Goal: Task Accomplishment & Management: Complete application form

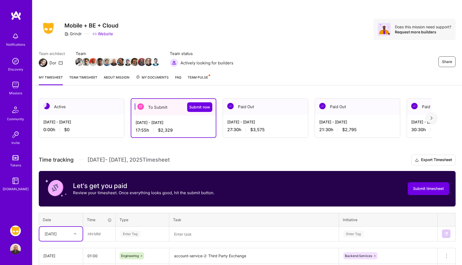
scroll to position [89, 0]
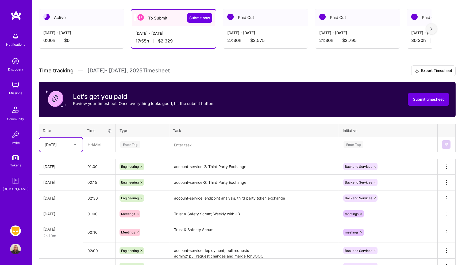
click at [49, 144] on div "[DATE]" at bounding box center [51, 145] width 12 height 6
click at [60, 199] on div "[DATE]" at bounding box center [60, 198] width 43 height 10
type input "03:30"
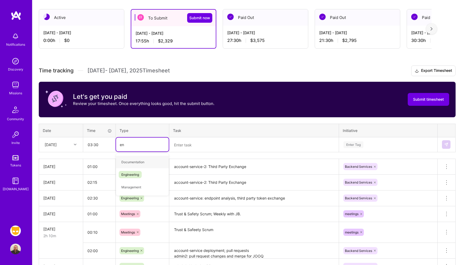
type input "eng"
click at [147, 160] on div "Engineering" at bounding box center [142, 162] width 53 height 13
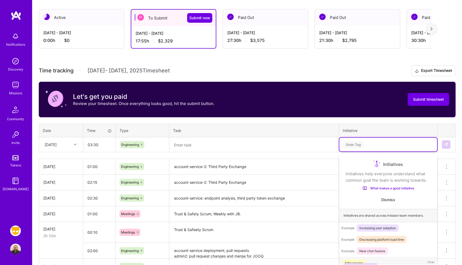
click at [364, 141] on div "Enter Tag" at bounding box center [388, 144] width 90 height 7
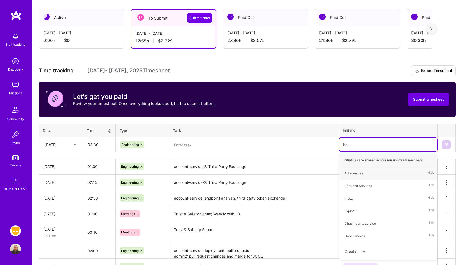
type input "bac"
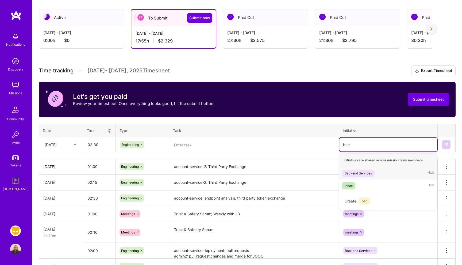
click at [360, 172] on div "Backend Services" at bounding box center [357, 173] width 27 height 6
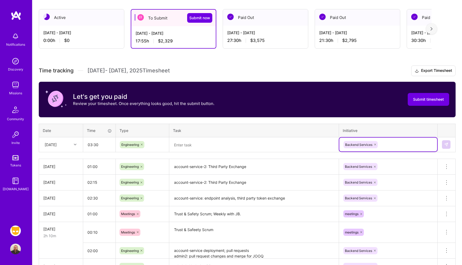
click at [205, 142] on textarea at bounding box center [254, 145] width 168 height 14
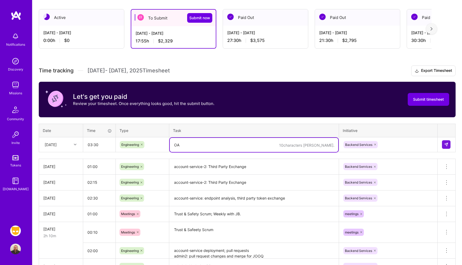
type textarea "O"
type textarea "a"
click at [210, 145] on textarea "account-service-2: Third party exchange." at bounding box center [254, 145] width 168 height 14
type textarea "account-service-2: third party token exchange."
click at [447, 144] on img at bounding box center [446, 144] width 4 height 4
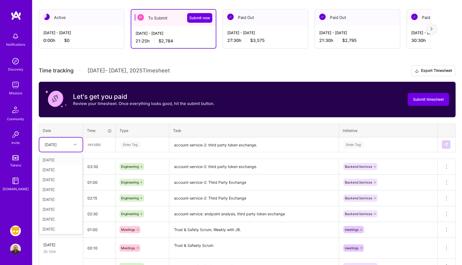
click at [69, 145] on div "[DATE]" at bounding box center [57, 144] width 30 height 9
click at [56, 208] on div "[DATE]" at bounding box center [60, 208] width 43 height 10
click at [103, 148] on input "text" at bounding box center [99, 145] width 32 height 14
type input "00:15"
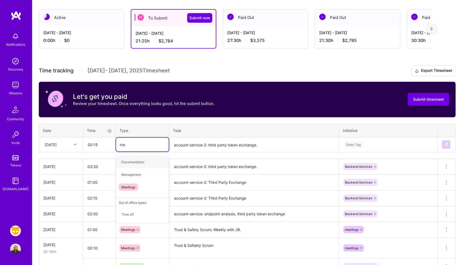
type input "mee"
click at [135, 160] on span "Meetings" at bounding box center [128, 161] width 19 height 7
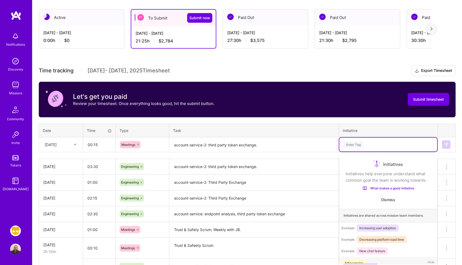
click at [363, 142] on div "Enter Tag" at bounding box center [353, 145] width 20 height 8
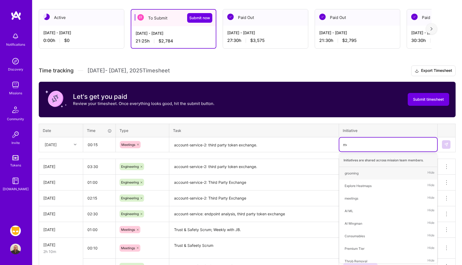
type input "mee"
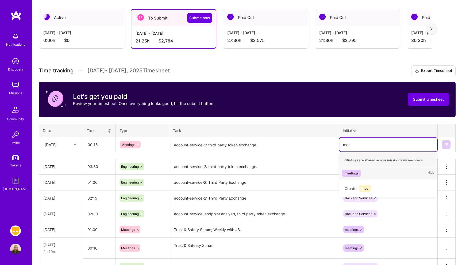
click at [351, 172] on div "meetings" at bounding box center [351, 173] width 14 height 6
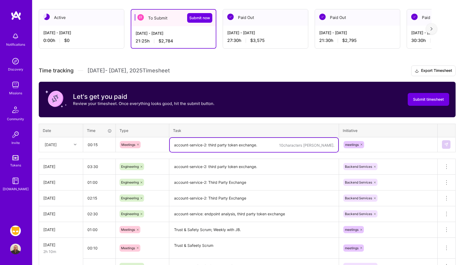
click at [197, 147] on textarea "account-service-2: third party token exchange." at bounding box center [254, 145] width 168 height 14
type textarea "Trust & Safety Scrum"
click at [445, 144] on img at bounding box center [446, 144] width 4 height 4
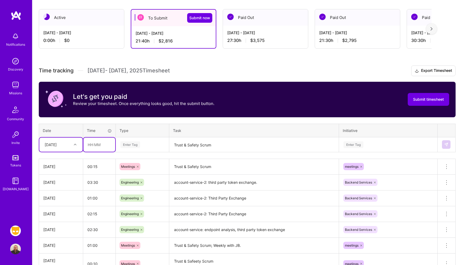
click at [90, 148] on input "text" at bounding box center [99, 145] width 32 height 14
type input "01:30"
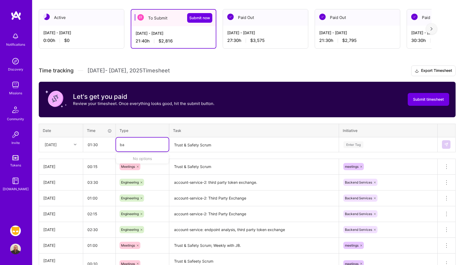
type input "b"
type input "eng"
click at [119, 163] on span "Engineering" at bounding box center [130, 161] width 23 height 7
click at [221, 147] on textarea "Trust & Safety Scrum" at bounding box center [254, 145] width 168 height 14
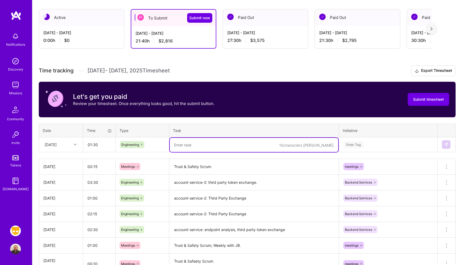
paste textarea "account-service-2: third party token exchange."
type textarea "account-service-2: third party token exchange."
click at [382, 145] on div "Enter Tag" at bounding box center [388, 144] width 90 height 7
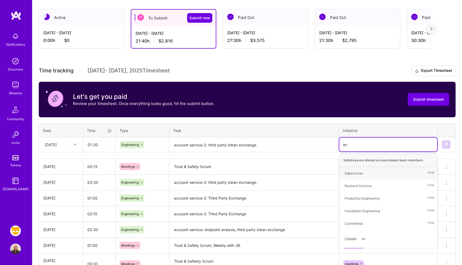
type input "e"
type input "back"
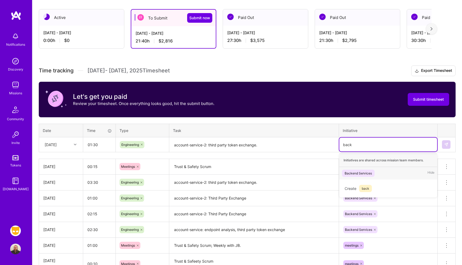
click at [386, 168] on div "Backend Services Hide" at bounding box center [388, 173] width 98 height 13
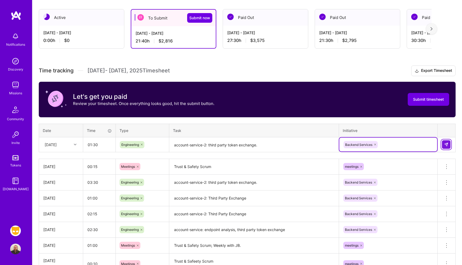
click at [445, 144] on img at bounding box center [446, 144] width 4 height 4
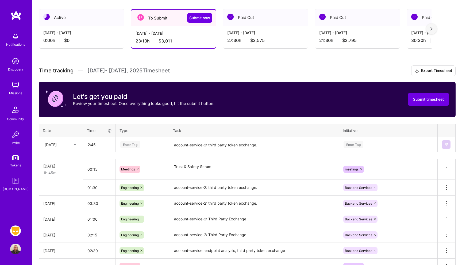
type input "02:45"
type input "eng"
click at [133, 161] on span "Engineering" at bounding box center [130, 161] width 23 height 7
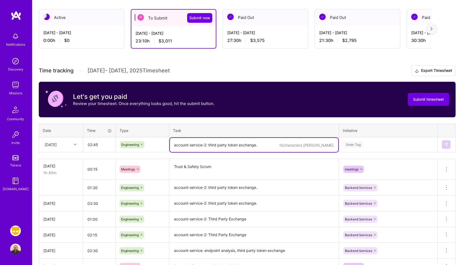
click at [219, 146] on textarea "account-service-2: third party token exchange." at bounding box center [254, 145] width 168 height 14
type textarea "B"
paste textarea "account-service-2: third party token exchange."
type textarea "account-service-2: third party token exchange."
click at [373, 144] on div "Enter Tag" at bounding box center [388, 144] width 90 height 7
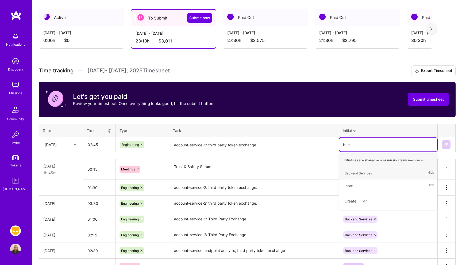
type input "back"
click at [367, 173] on div "Backend Services" at bounding box center [357, 173] width 27 height 6
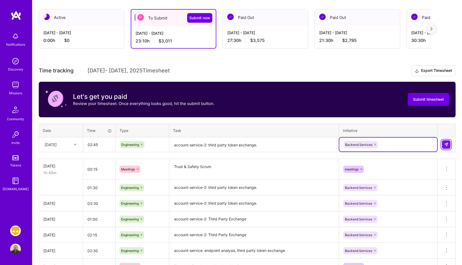
click at [448, 142] on button at bounding box center [446, 144] width 9 height 9
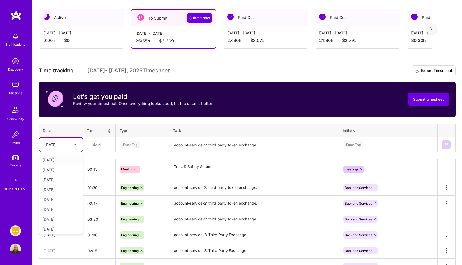
click at [72, 146] on div at bounding box center [76, 144] width 8 height 7
click at [56, 218] on div "[DATE]" at bounding box center [60, 219] width 43 height 10
click at [98, 143] on input "text" at bounding box center [99, 145] width 32 height 14
type input "02:45"
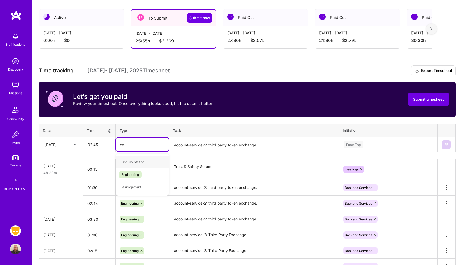
type input "eng"
click at [132, 162] on span "Engineering" at bounding box center [130, 161] width 23 height 7
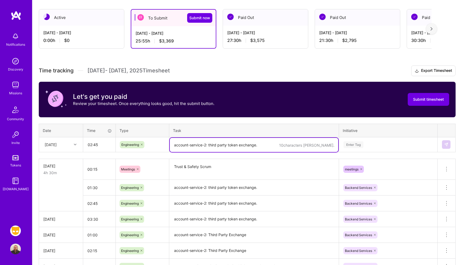
click at [198, 143] on textarea "account-service-2: third party token exchange." at bounding box center [254, 145] width 168 height 14
paste textarea "account-service-2: third party token exchange."
type textarea "account-service-2: third party token exchange."
click at [385, 146] on div "Enter Tag" at bounding box center [388, 144] width 90 height 7
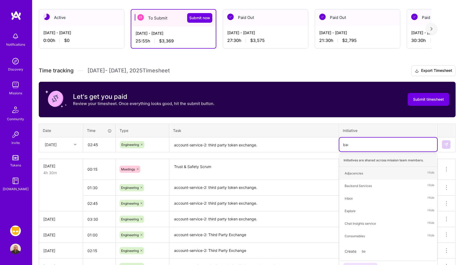
type input "back"
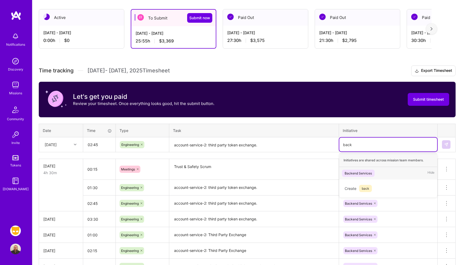
click at [366, 170] on span "Backend Services" at bounding box center [358, 173] width 33 height 7
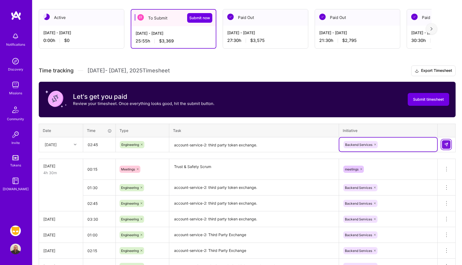
click at [447, 146] on img at bounding box center [446, 144] width 4 height 4
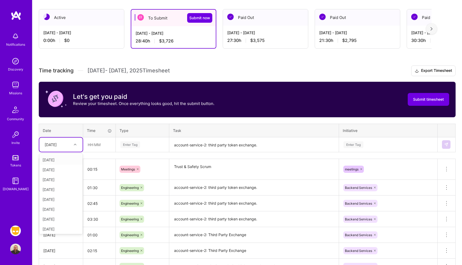
click at [65, 146] on div "[DATE]" at bounding box center [57, 144] width 30 height 9
click at [60, 214] on div "[DATE]" at bounding box center [60, 218] width 43 height 10
click at [107, 142] on input "text" at bounding box center [99, 145] width 32 height 14
type input "02:45"
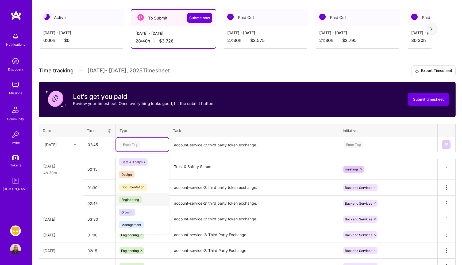
click at [131, 196] on span "Engineering" at bounding box center [130, 199] width 23 height 7
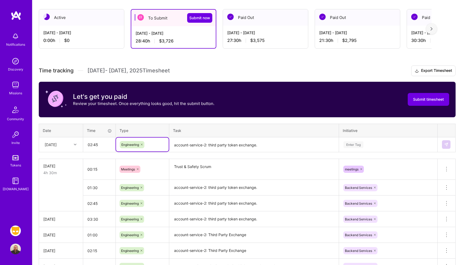
click at [218, 140] on textarea "account-service-2: third party token exchange." at bounding box center [254, 145] width 168 height 14
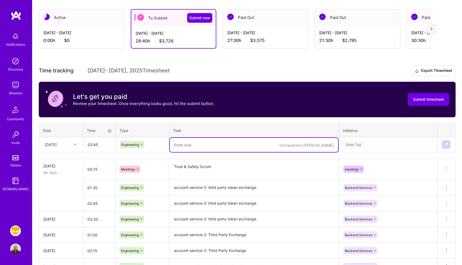
paste textarea "account-service-2: third party token exchange."
type textarea "account-service-2: third party token exchange."
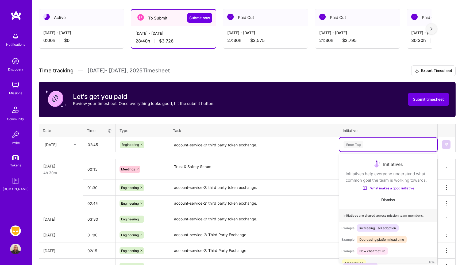
click at [374, 147] on div "Enter Tag" at bounding box center [388, 144] width 90 height 7
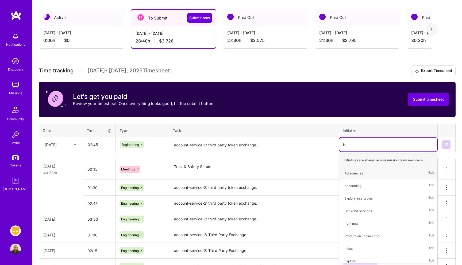
type input "bac"
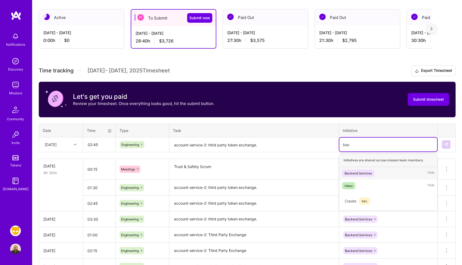
click at [366, 175] on div "Backend Services" at bounding box center [357, 173] width 27 height 6
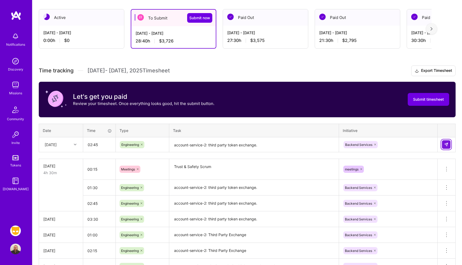
click at [447, 145] on img at bounding box center [446, 144] width 4 height 4
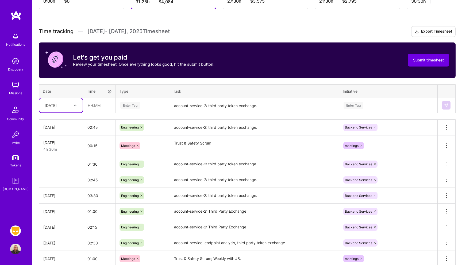
scroll to position [129, 0]
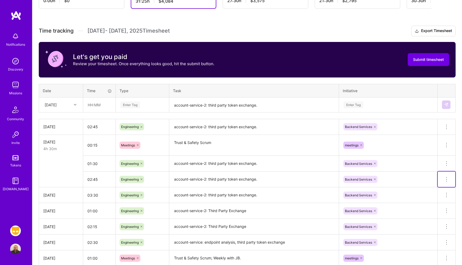
click at [448, 179] on icon at bounding box center [446, 179] width 6 height 6
click at [441, 185] on button "Delete row" at bounding box center [433, 188] width 28 height 13
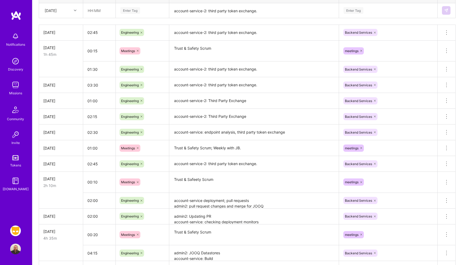
scroll to position [225, 0]
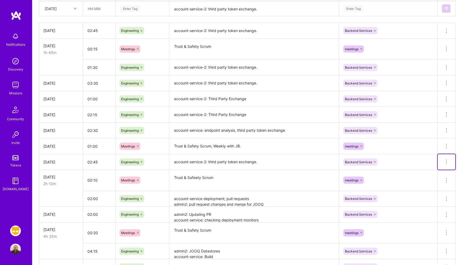
click at [447, 161] on icon at bounding box center [446, 162] width 6 height 6
click at [442, 169] on button "Delete row" at bounding box center [433, 171] width 28 height 13
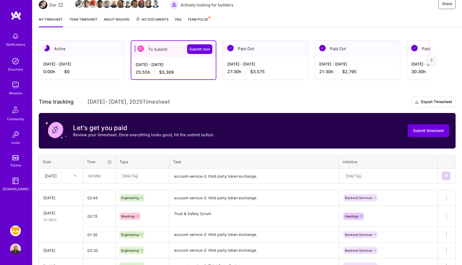
scroll to position [61, 0]
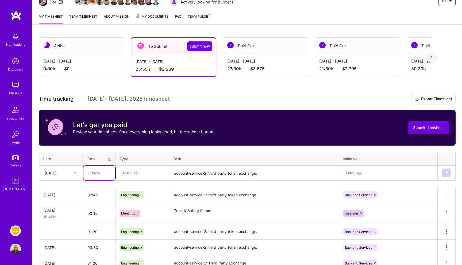
click at [97, 173] on input "text" at bounding box center [99, 173] width 32 height 14
type input "04:30"
click at [47, 169] on div "[DATE]" at bounding box center [57, 173] width 30 height 9
click at [60, 252] on div "[DATE]" at bounding box center [60, 256] width 43 height 10
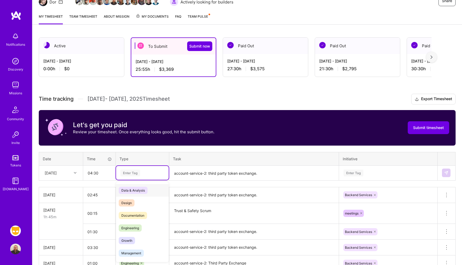
click at [133, 174] on div "Enter Tag" at bounding box center [130, 173] width 20 height 8
click at [132, 227] on span "Engineering" at bounding box center [130, 227] width 23 height 7
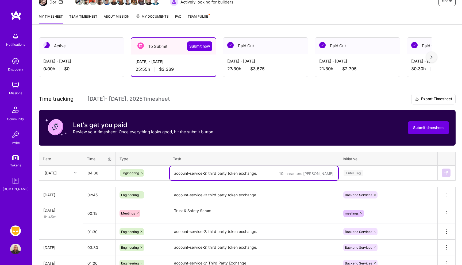
click at [204, 174] on textarea "account-service-2: third party token exchange." at bounding box center [254, 173] width 168 height 14
paste textarea "account-service-2: third party token exchange."
type textarea "account-service-2: third party token exchange."
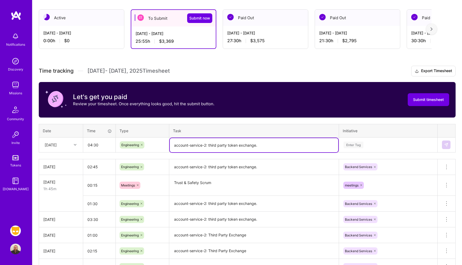
click at [384, 152] on div "Enter Tag" at bounding box center [388, 145] width 98 height 14
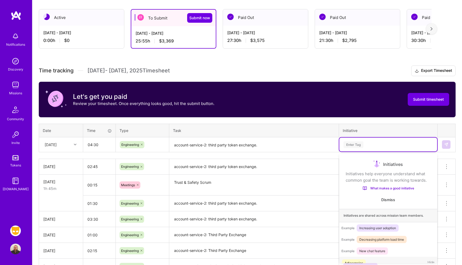
scroll to position [9, 0]
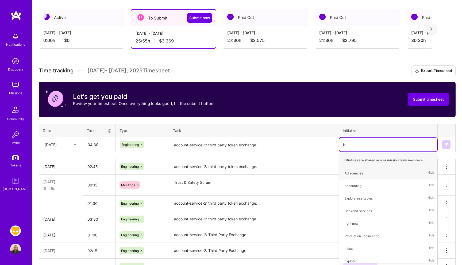
type input "back"
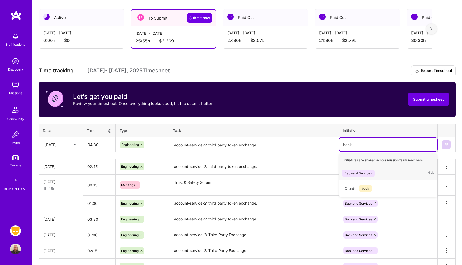
click at [370, 170] on div "Backend Services" at bounding box center [357, 173] width 27 height 6
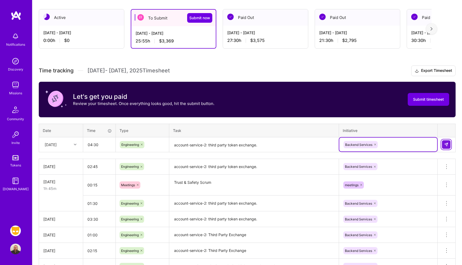
click at [444, 145] on img at bounding box center [446, 144] width 4 height 4
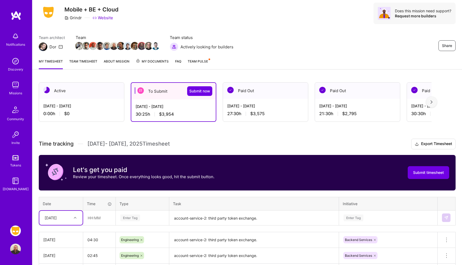
scroll to position [16, 0]
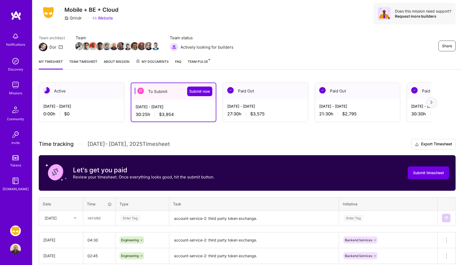
click at [145, 75] on div "Share Mobile + BE + Cloud Grindr Website Does this mission need support? Reques…" at bounding box center [247, 262] width 430 height 557
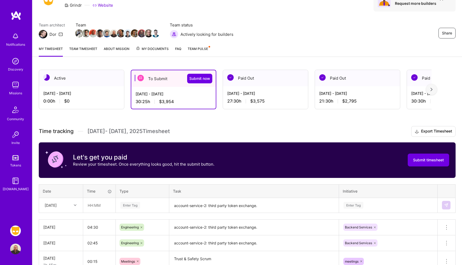
scroll to position [32, 0]
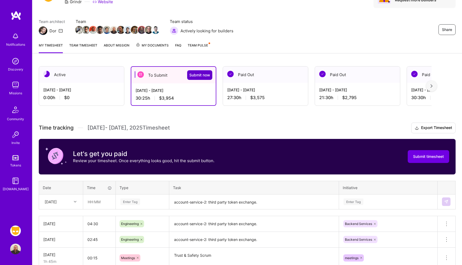
click at [193, 73] on span "Submit now" at bounding box center [199, 74] width 21 height 5
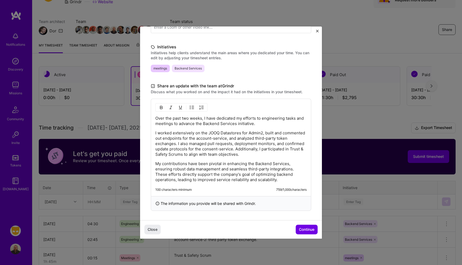
scroll to position [112, 0]
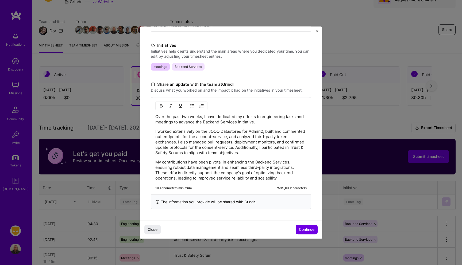
click at [160, 117] on p "Over the past two weeks, I have dedicated my efforts to engineering tasks and m…" at bounding box center [230, 119] width 151 height 11
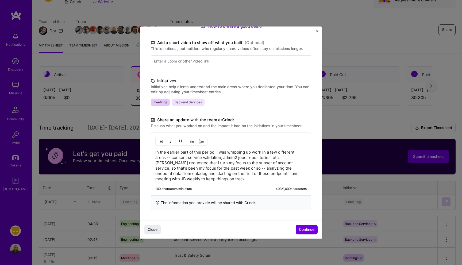
scroll to position [77, 0]
click at [303, 229] on span "Continue" at bounding box center [306, 229] width 15 height 5
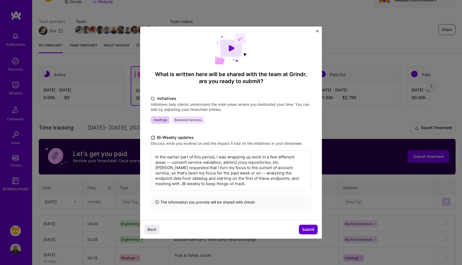
click at [307, 229] on span "Submit" at bounding box center [308, 229] width 12 height 5
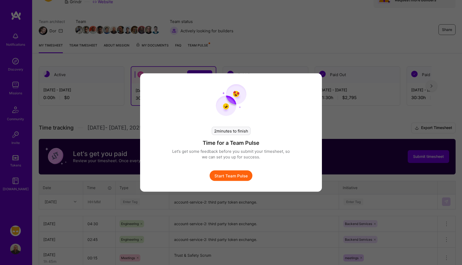
click at [248, 172] on button "Start Team Pulse" at bounding box center [231, 175] width 43 height 11
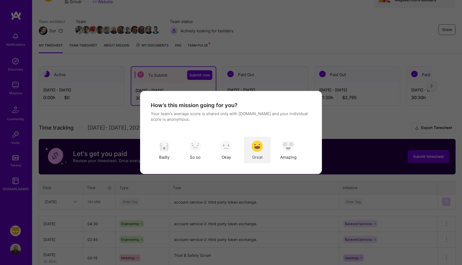
click at [251, 154] on div "Great" at bounding box center [257, 150] width 27 height 27
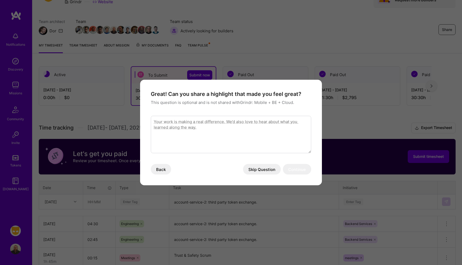
click at [218, 145] on textarea "modal" at bounding box center [231, 134] width 160 height 37
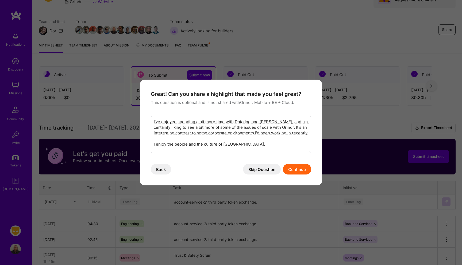
type textarea "I've enjoyed spending a bit more time with Datadog and [PERSON_NAME], and I'm c…"
click at [293, 170] on button "Continue" at bounding box center [297, 169] width 28 height 11
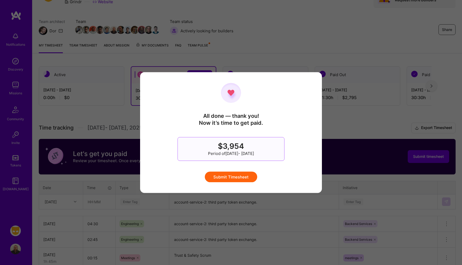
click at [252, 175] on button "Submit Timesheet" at bounding box center [231, 177] width 52 height 11
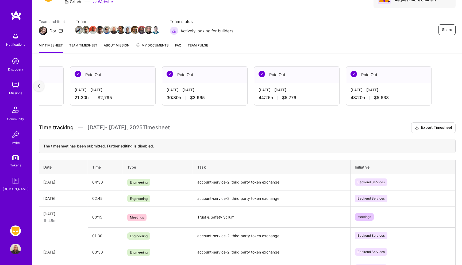
scroll to position [0, 0]
